Goal: Information Seeking & Learning: Learn about a topic

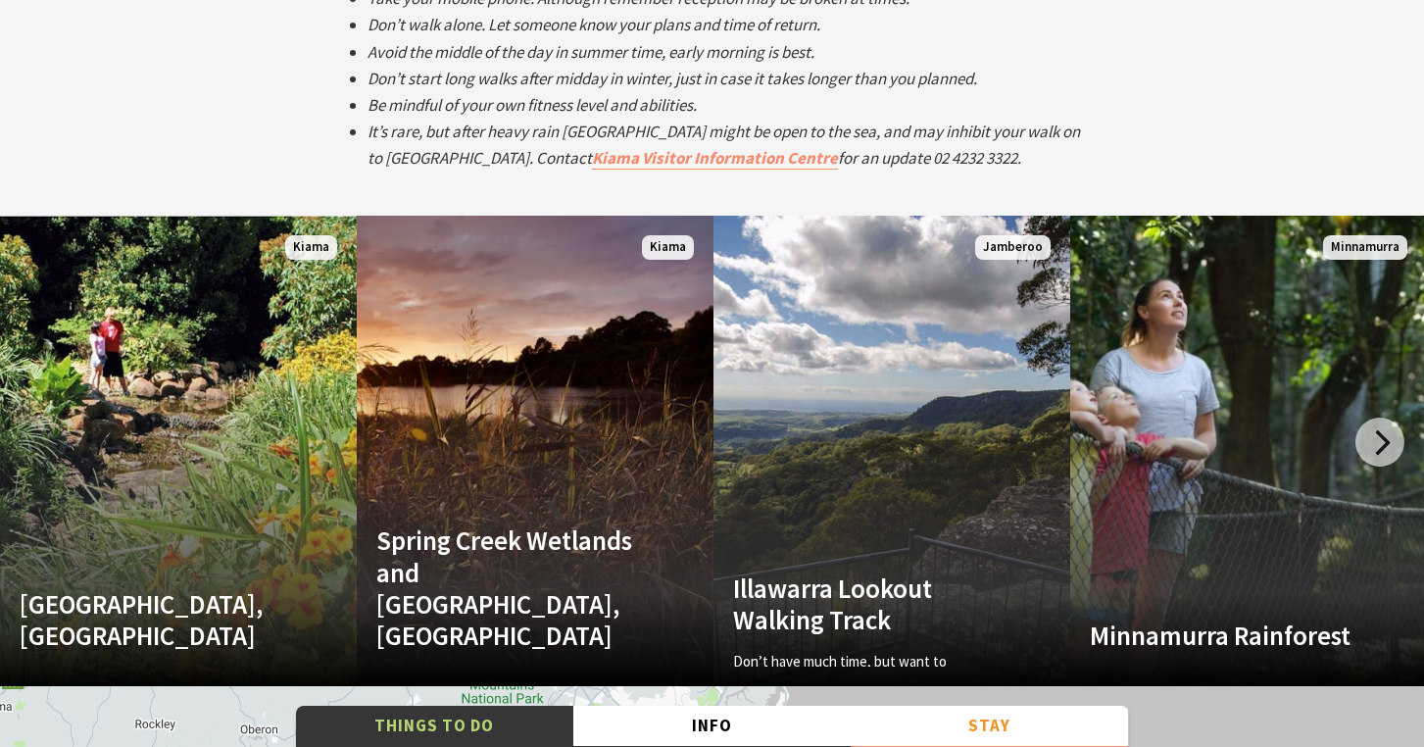
scroll to position [3641, 0]
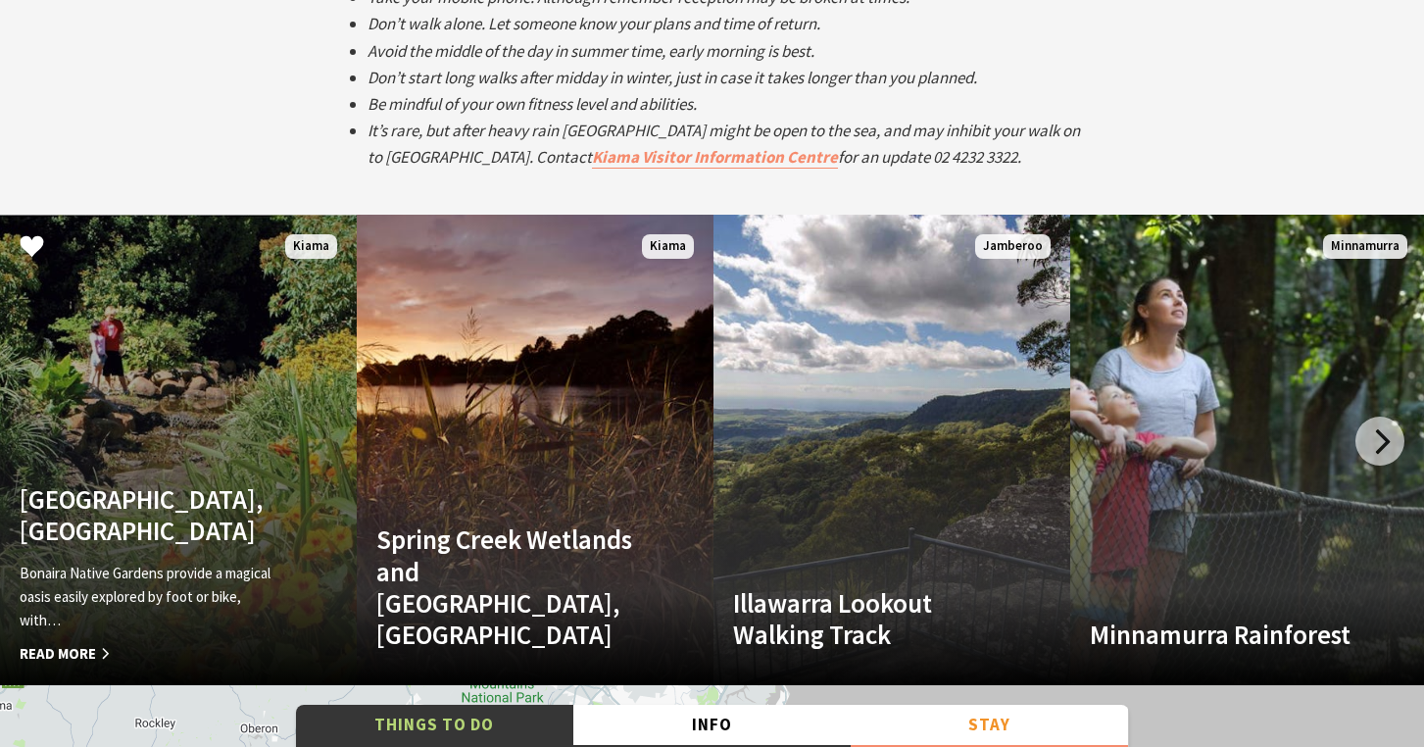
click at [233, 402] on link "Bonaira Native Gardens, Kiama Bonaira Native Gardens provide a magical oasis ea…" at bounding box center [178, 450] width 357 height 470
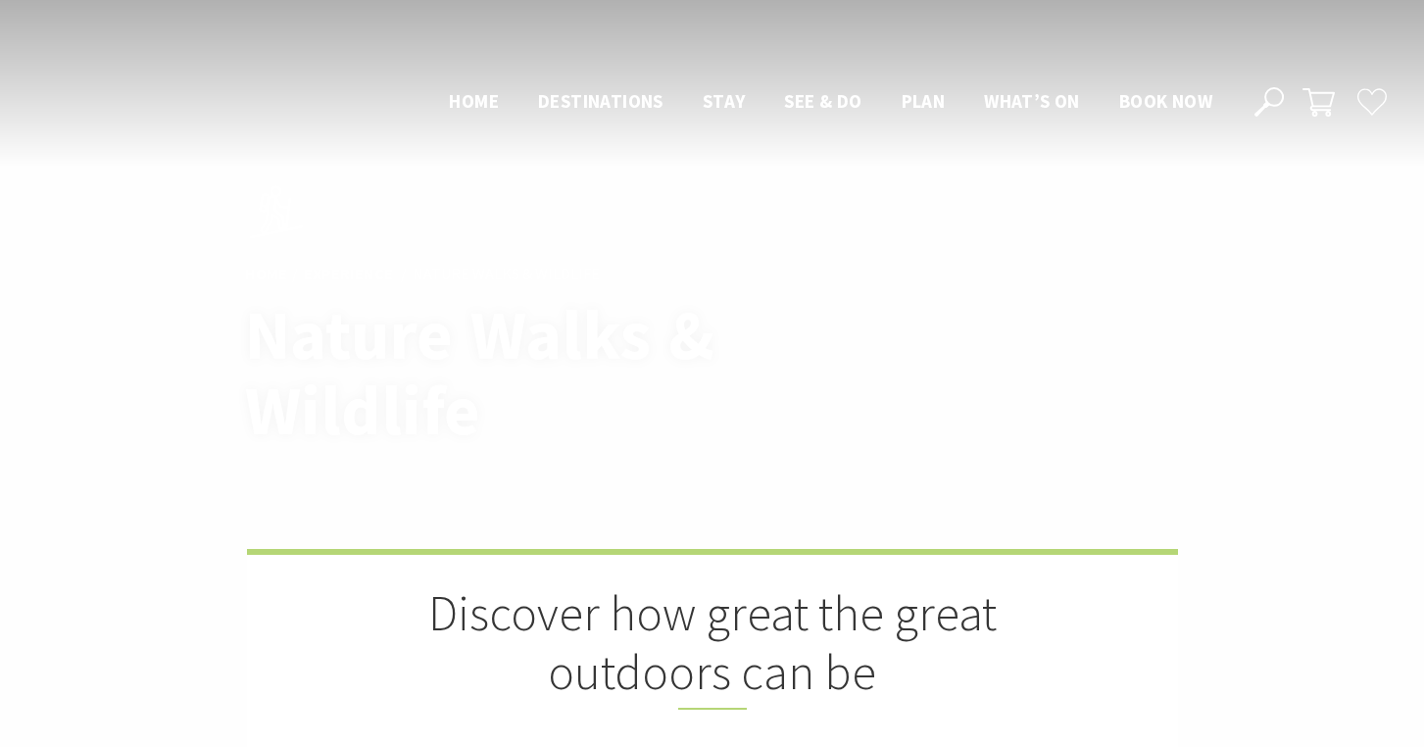
scroll to position [3641, 0]
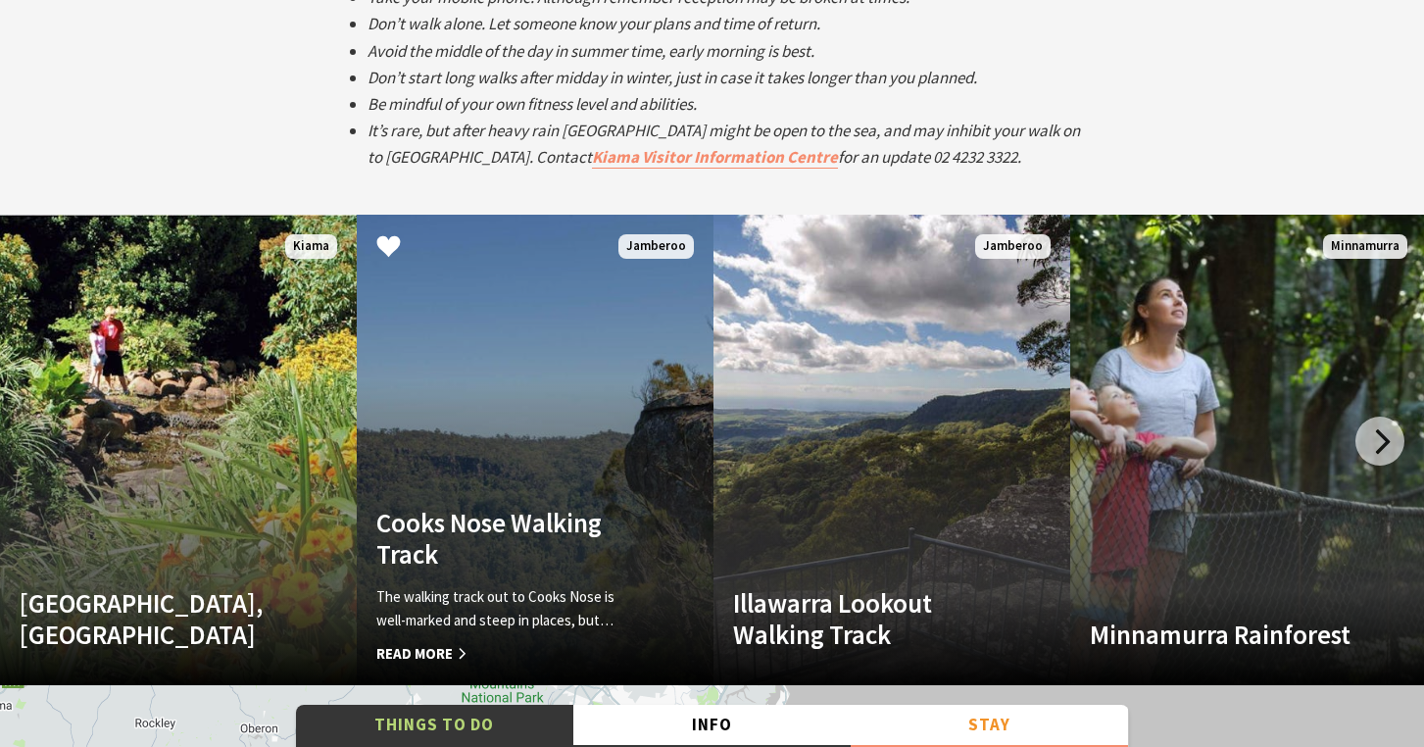
click at [610, 482] on link "Cooks Nose Walking Track The walking track out to Cooks Nose is well-marked and…" at bounding box center [535, 450] width 357 height 470
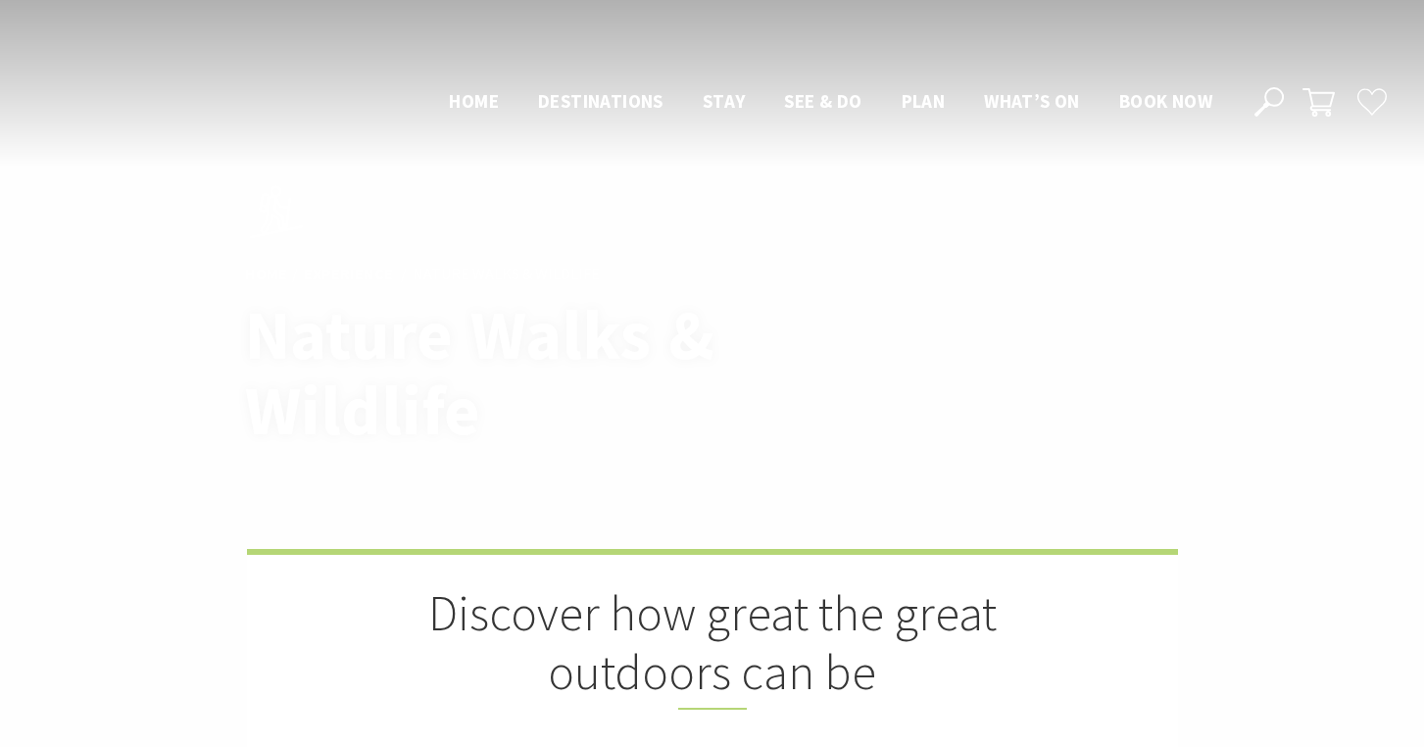
scroll to position [3641, 0]
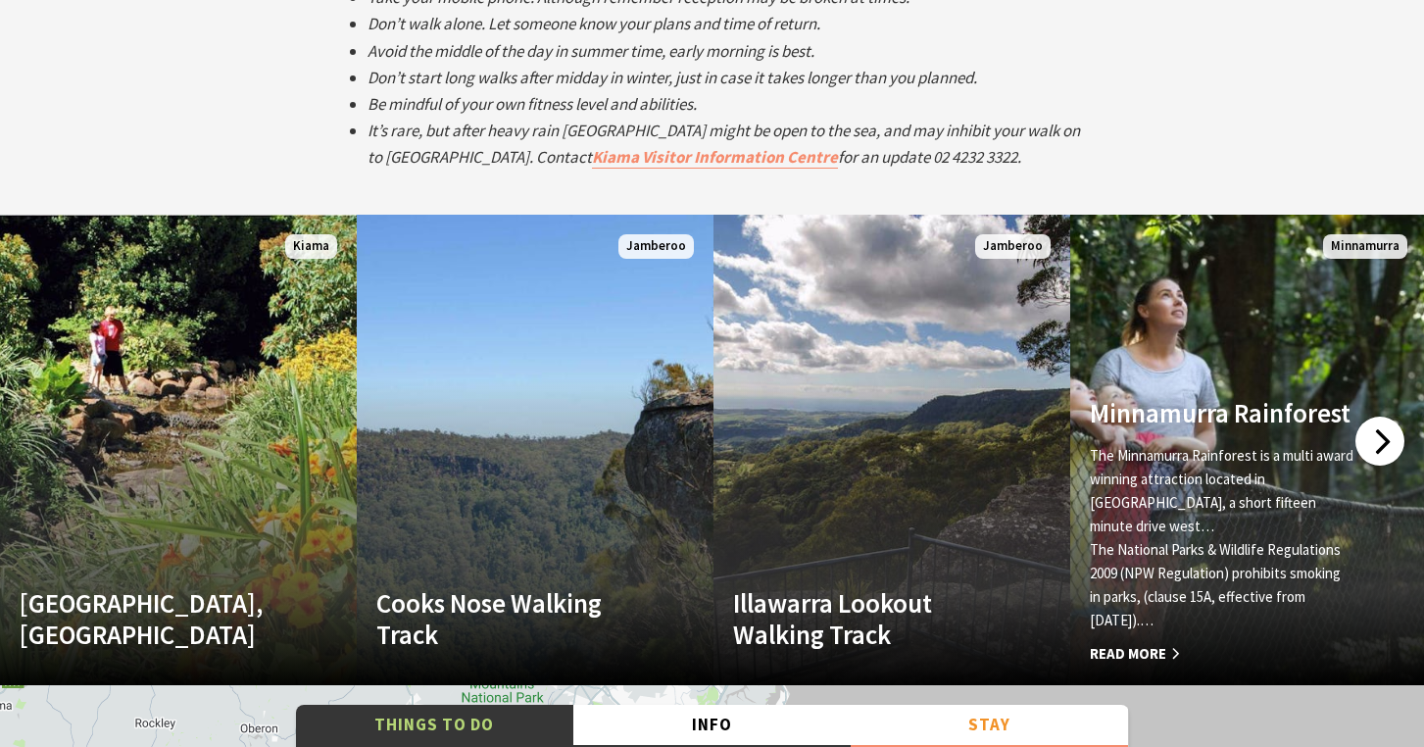
click at [1398, 446] on div at bounding box center [1379, 440] width 49 height 49
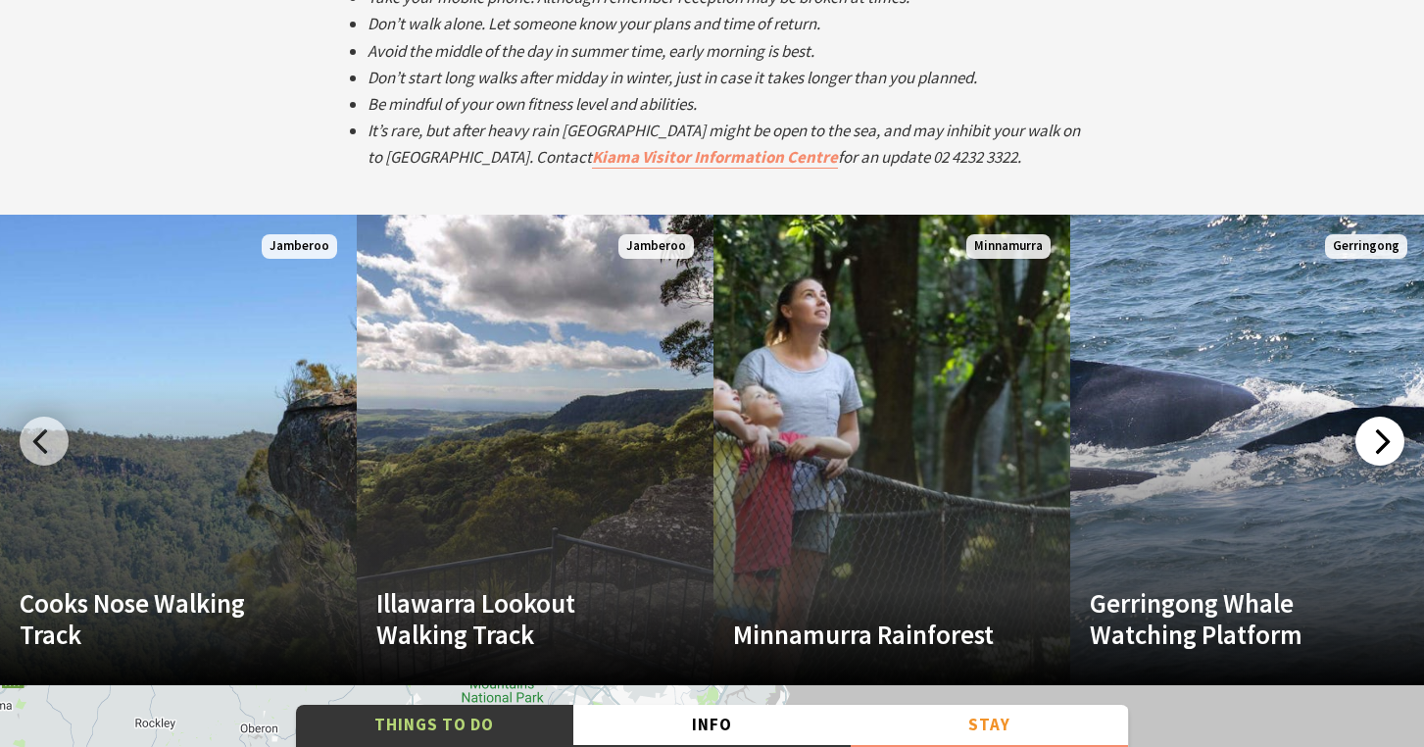
click at [1398, 446] on div at bounding box center [1379, 440] width 49 height 49
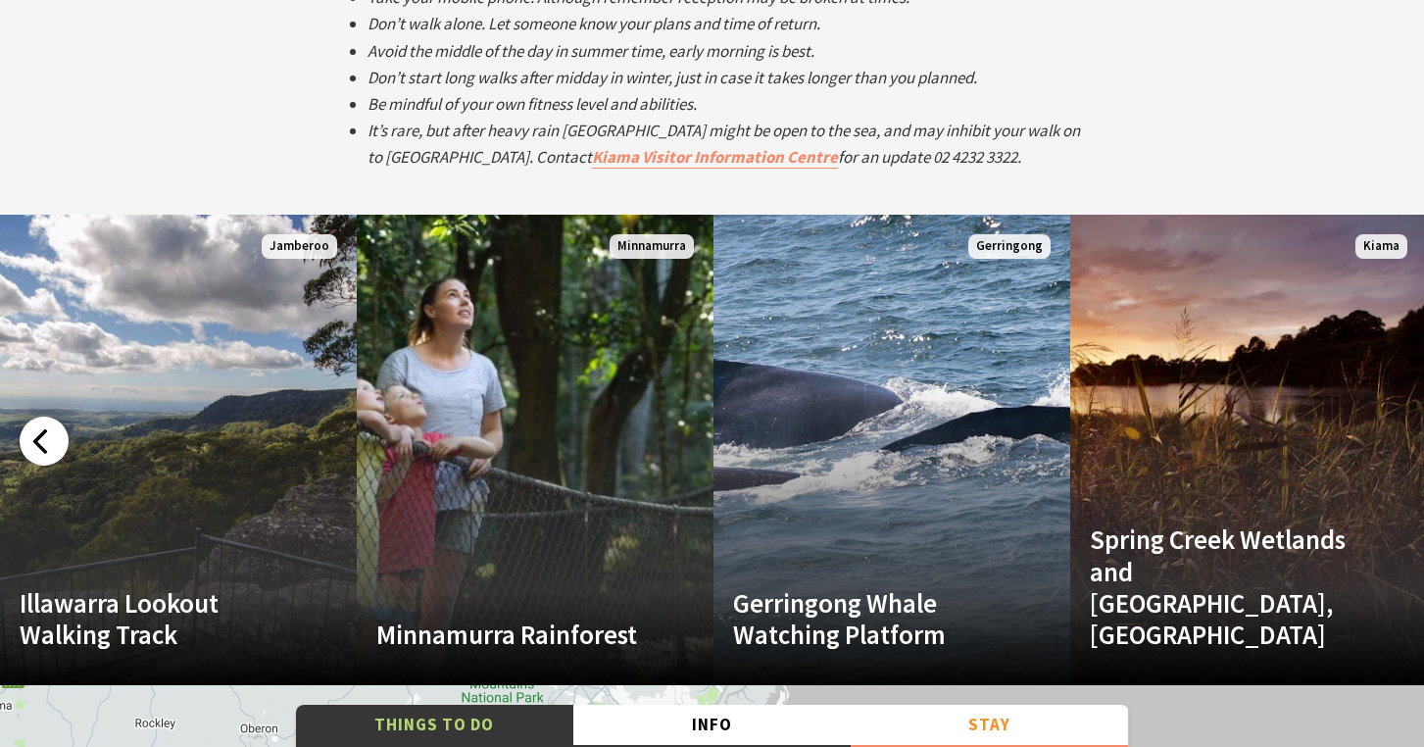
click at [50, 428] on div at bounding box center [44, 440] width 49 height 49
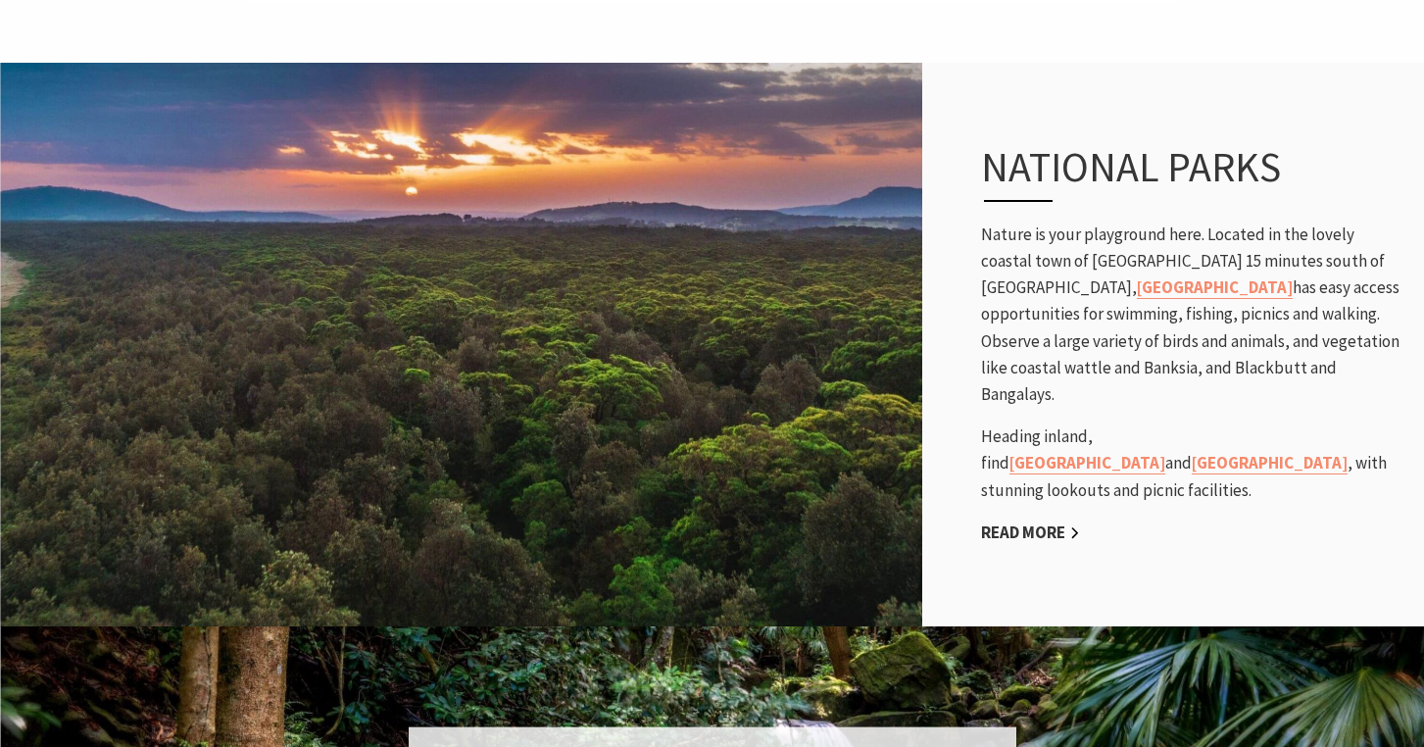
scroll to position [1032, 0]
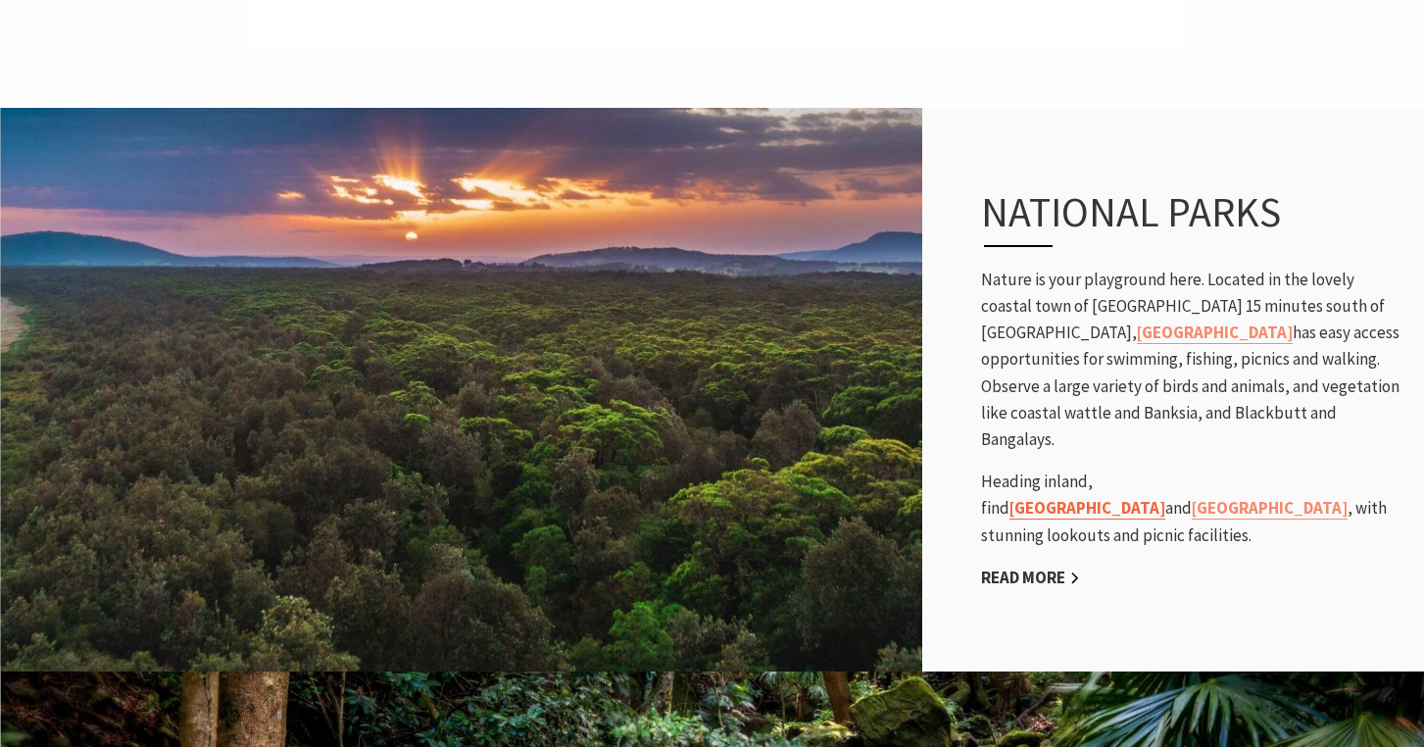
click at [1165, 497] on link "Budderoo National Park" at bounding box center [1087, 508] width 156 height 23
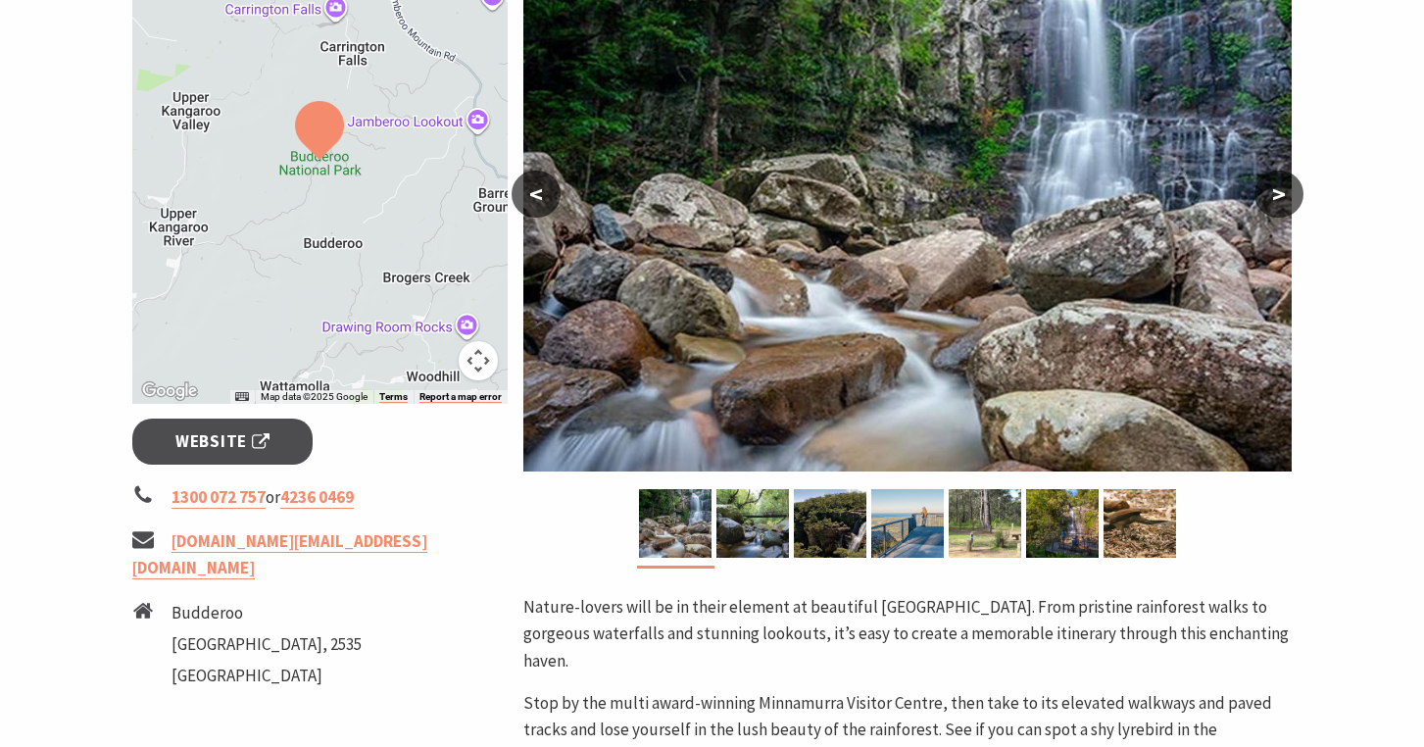
scroll to position [432, 0]
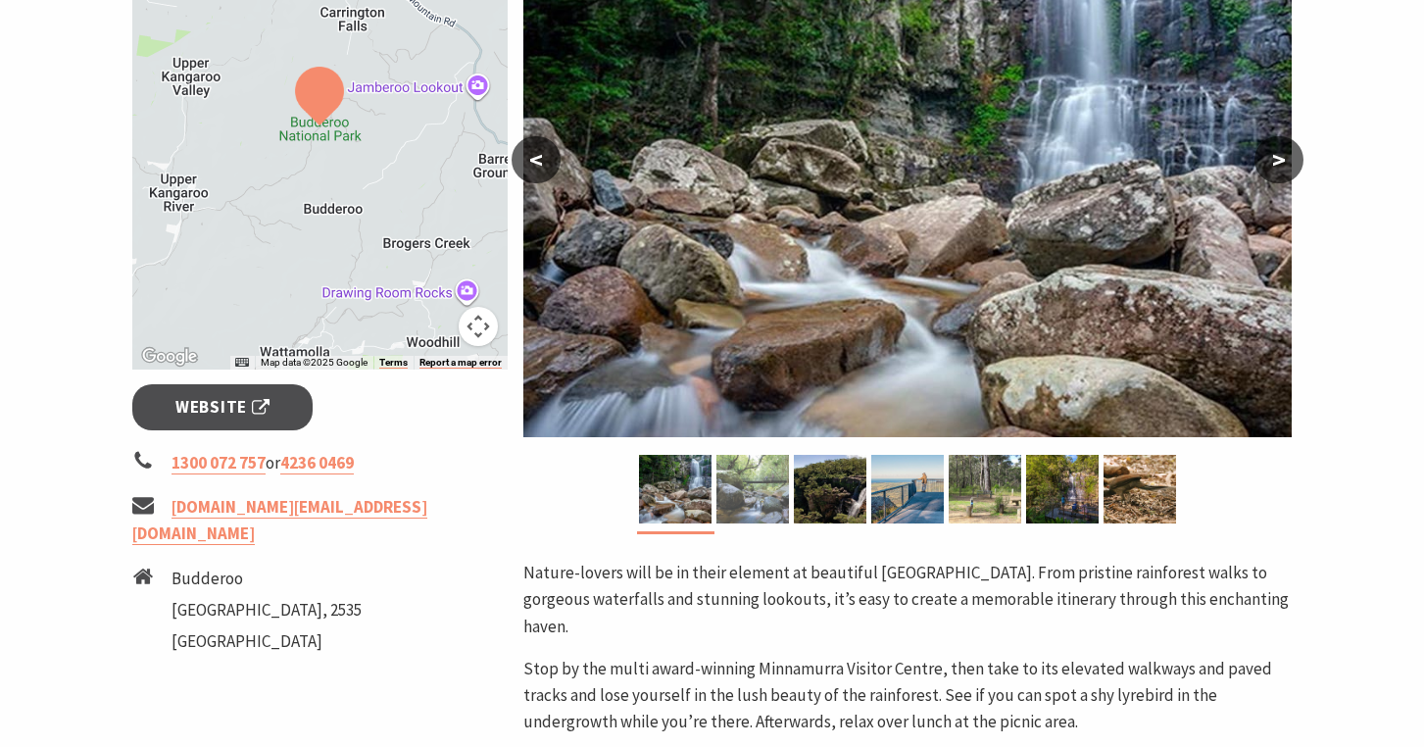
click at [738, 489] on img at bounding box center [752, 489] width 73 height 69
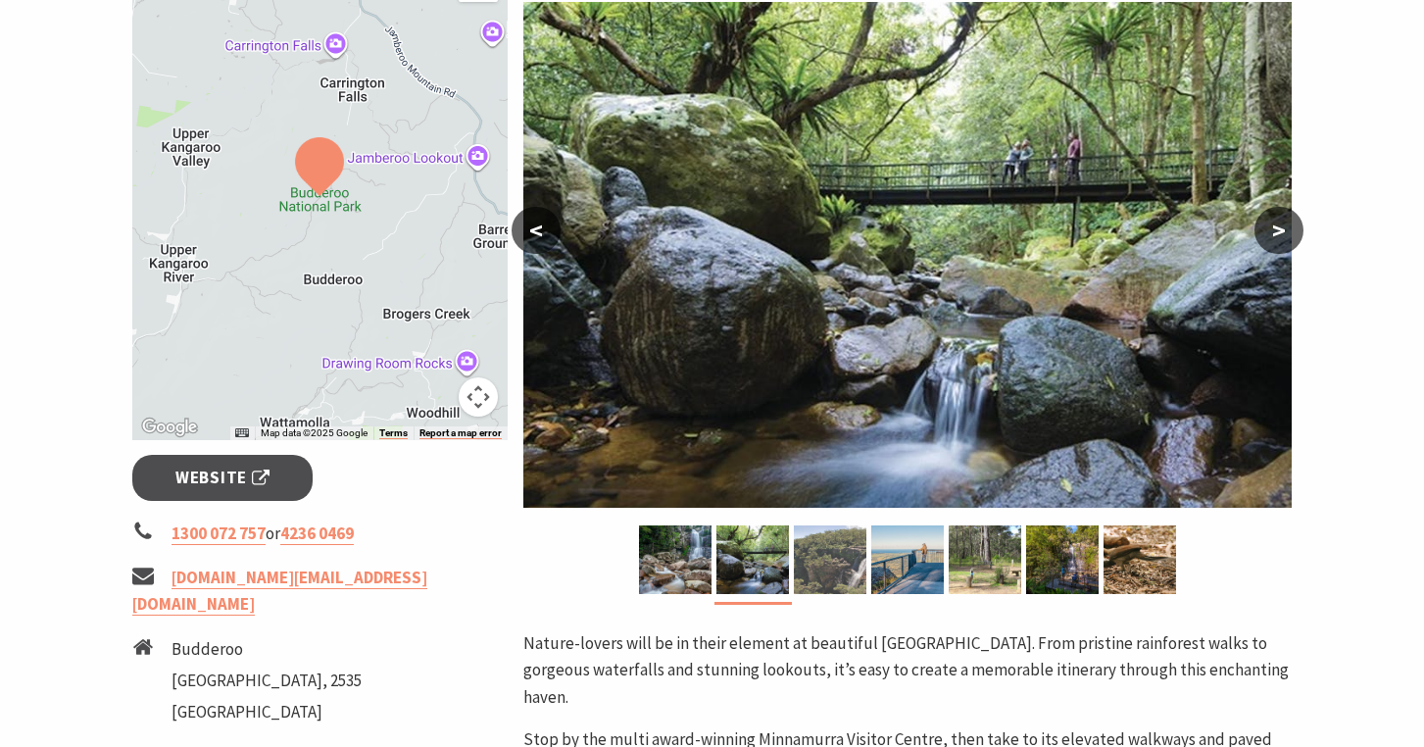
scroll to position [363, 0]
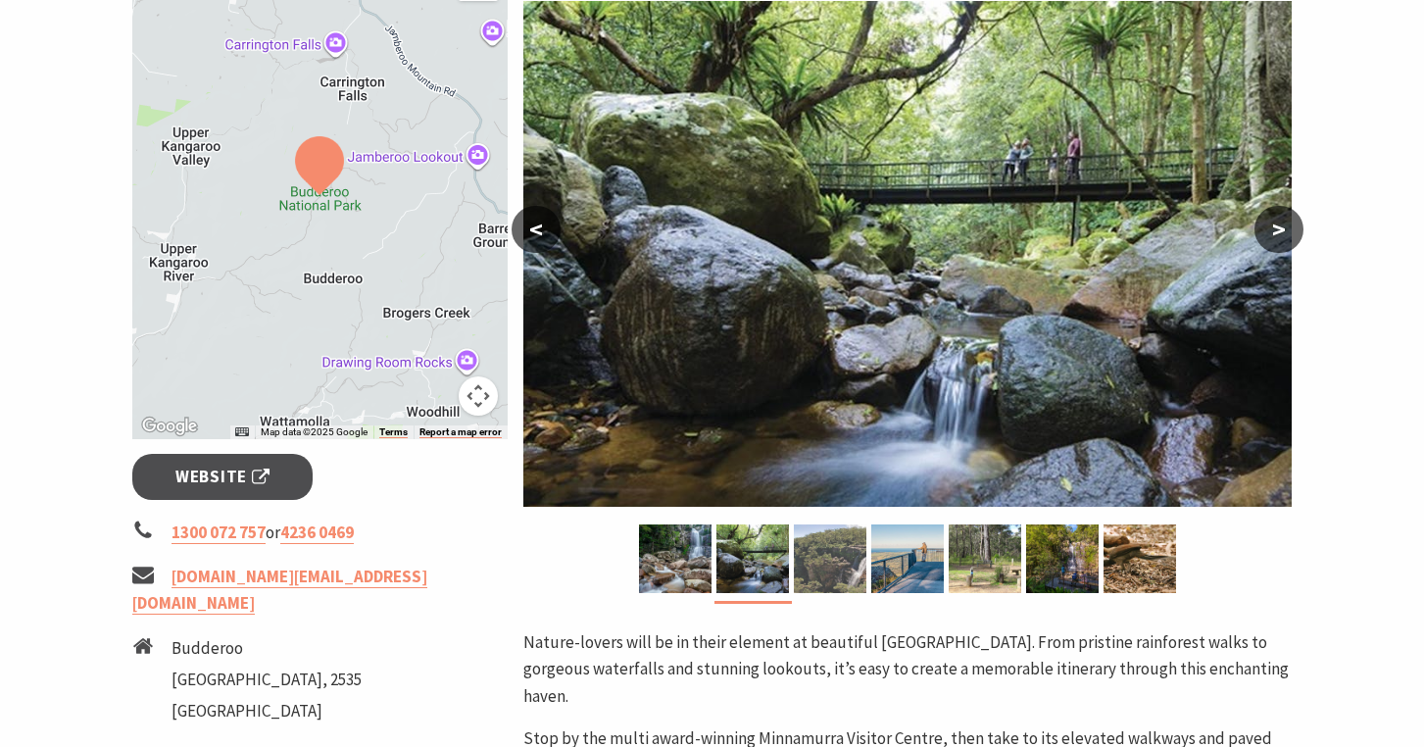
click at [816, 558] on img at bounding box center [830, 558] width 73 height 69
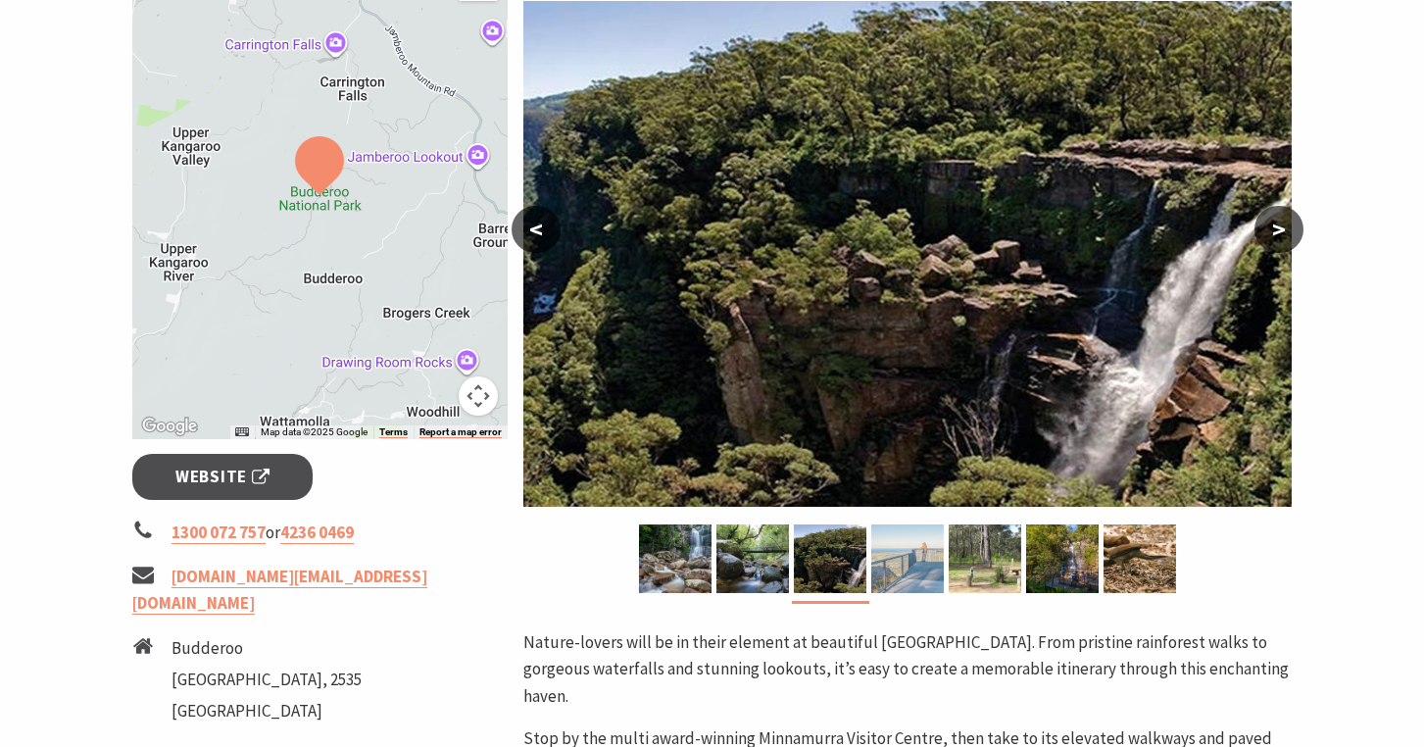
click at [902, 560] on img at bounding box center [907, 558] width 73 height 69
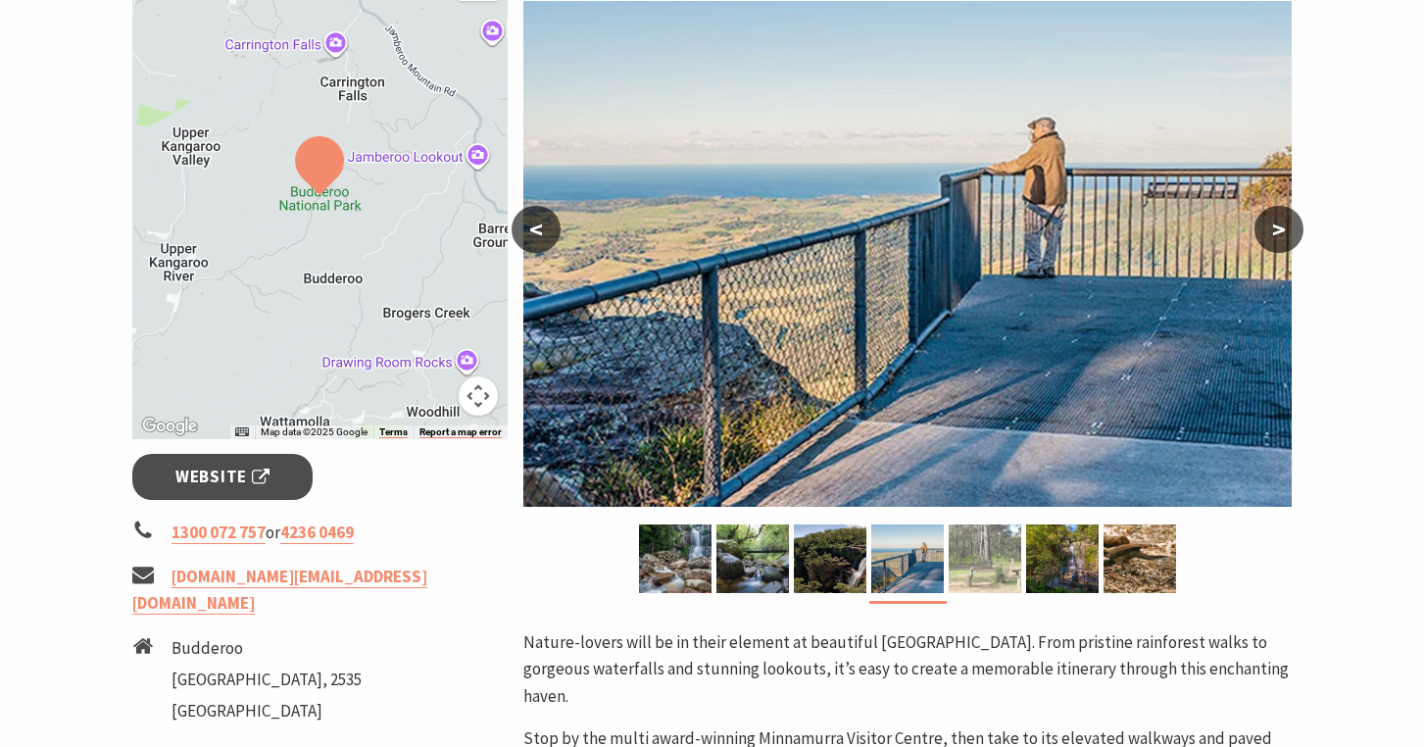
click at [981, 573] on img at bounding box center [985, 558] width 73 height 69
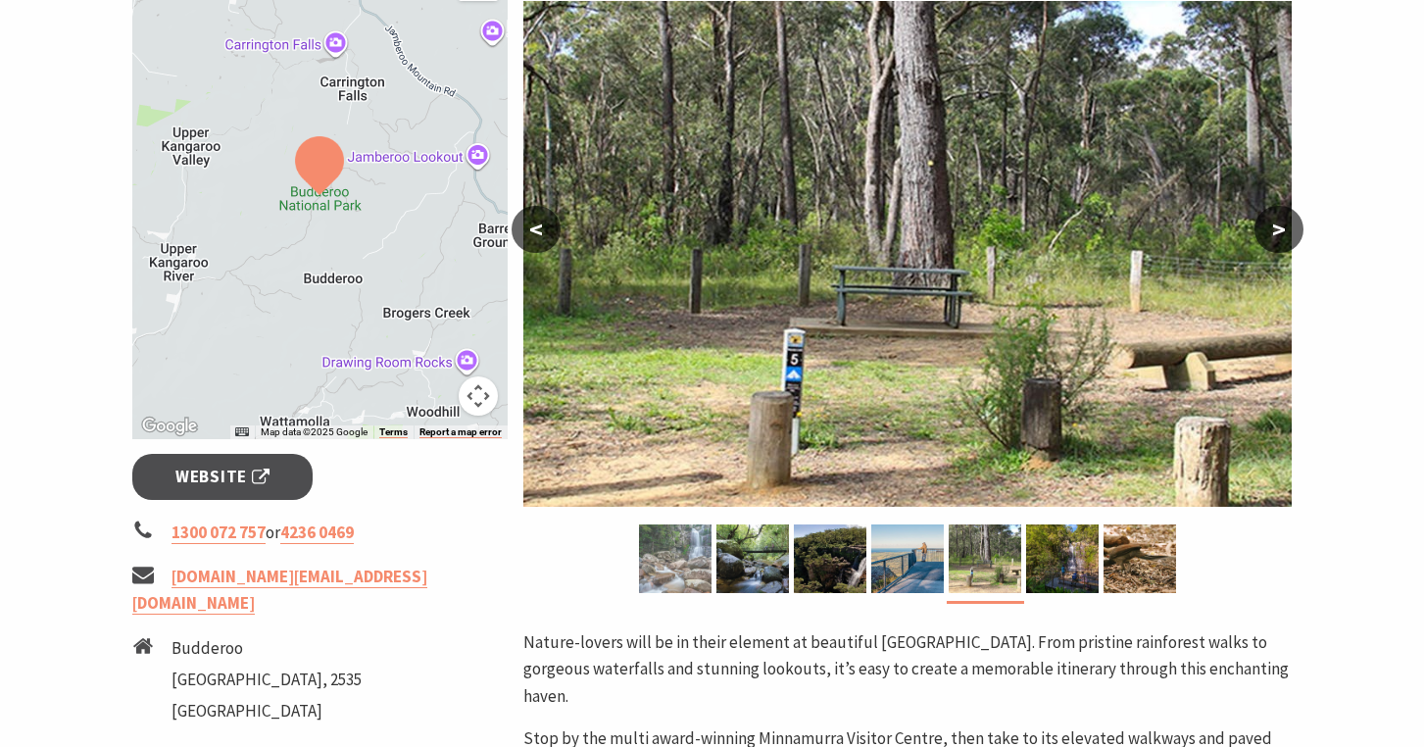
click at [693, 576] on img at bounding box center [675, 558] width 73 height 69
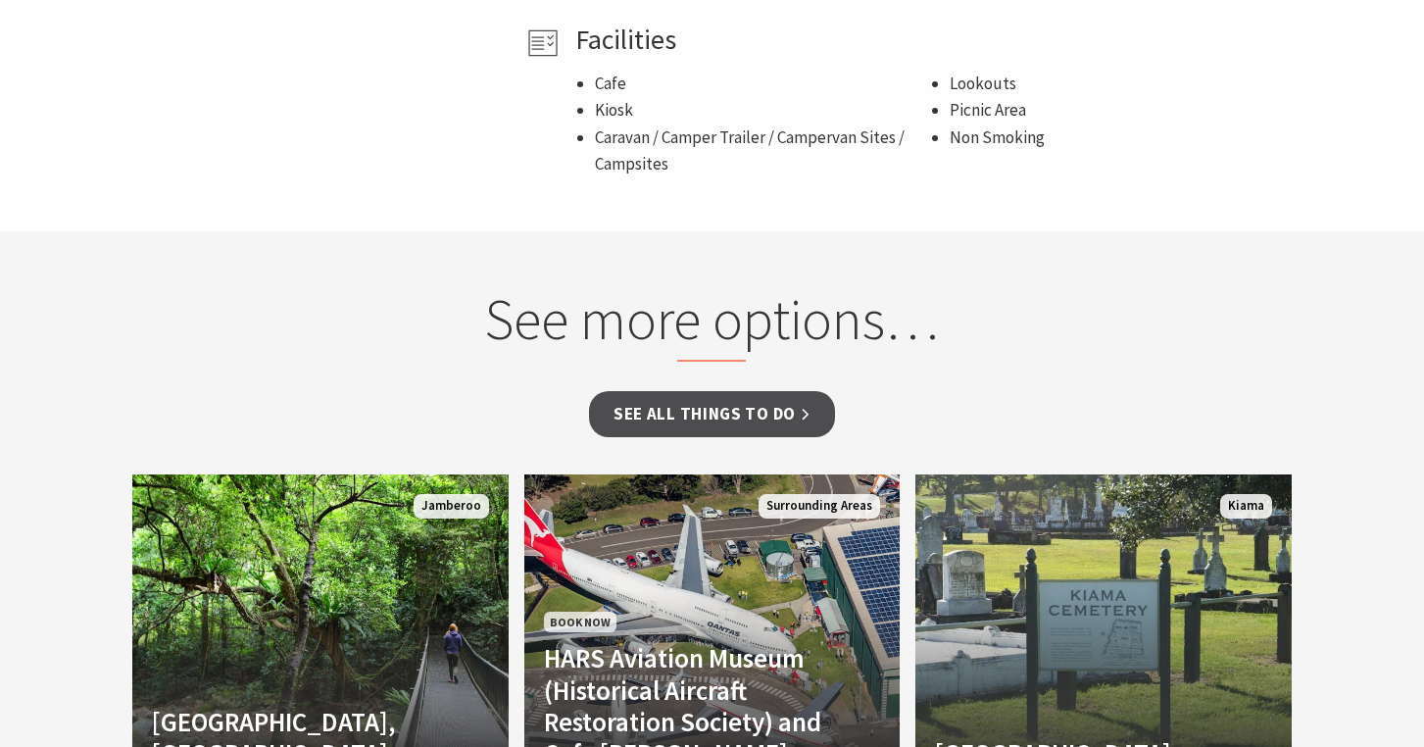
scroll to position [1539, 0]
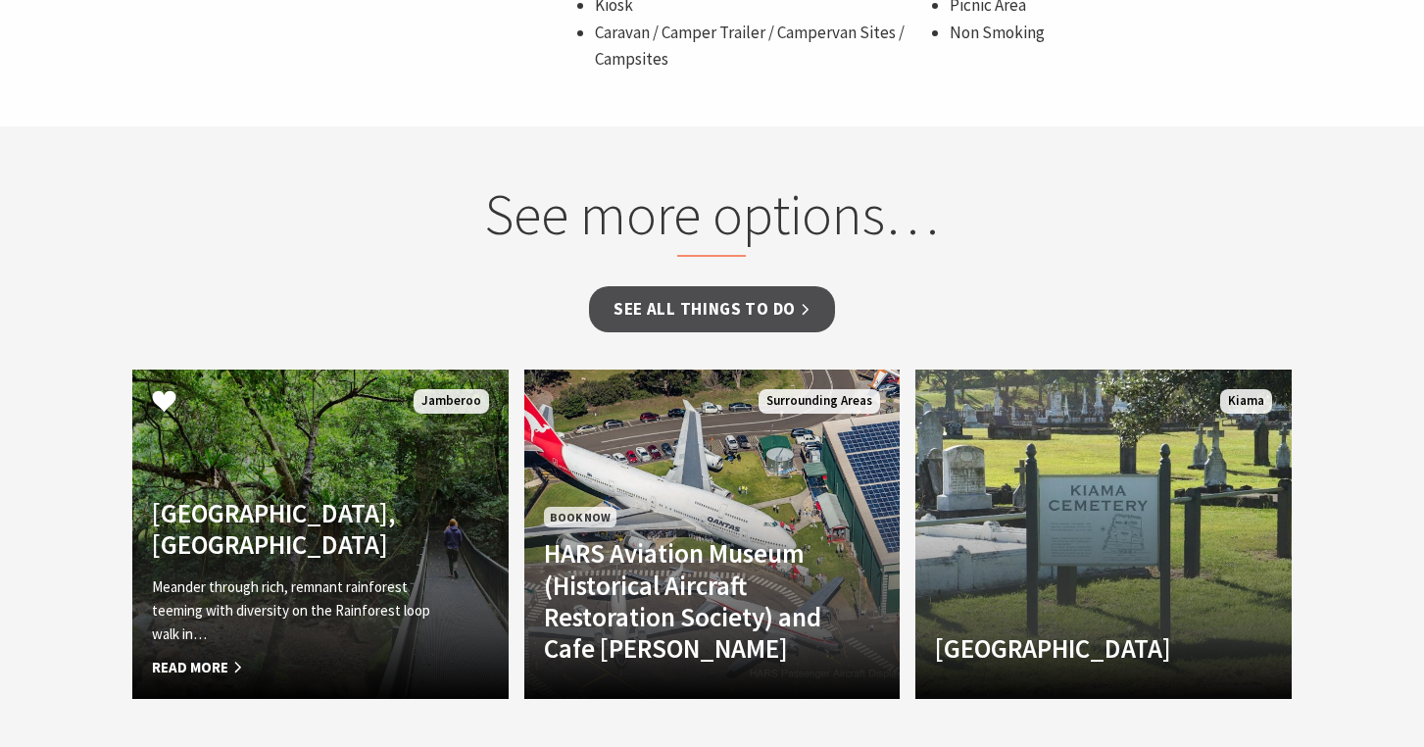
click at [294, 491] on link "Rainforest Loop Walk, Budderoo National Park Meander through rich, remnant rain…" at bounding box center [320, 533] width 376 height 329
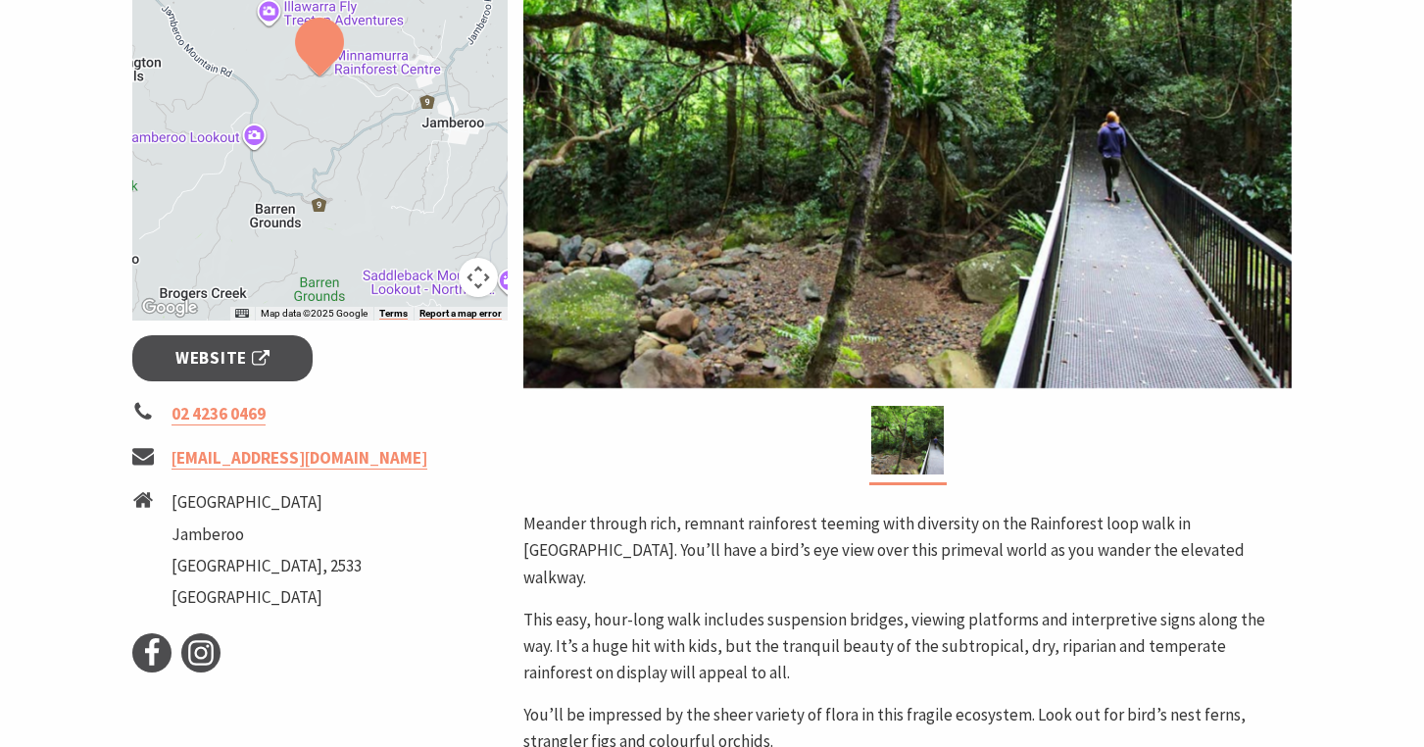
scroll to position [486, 0]
